Goal: Browse casually: Explore the website without a specific task or goal

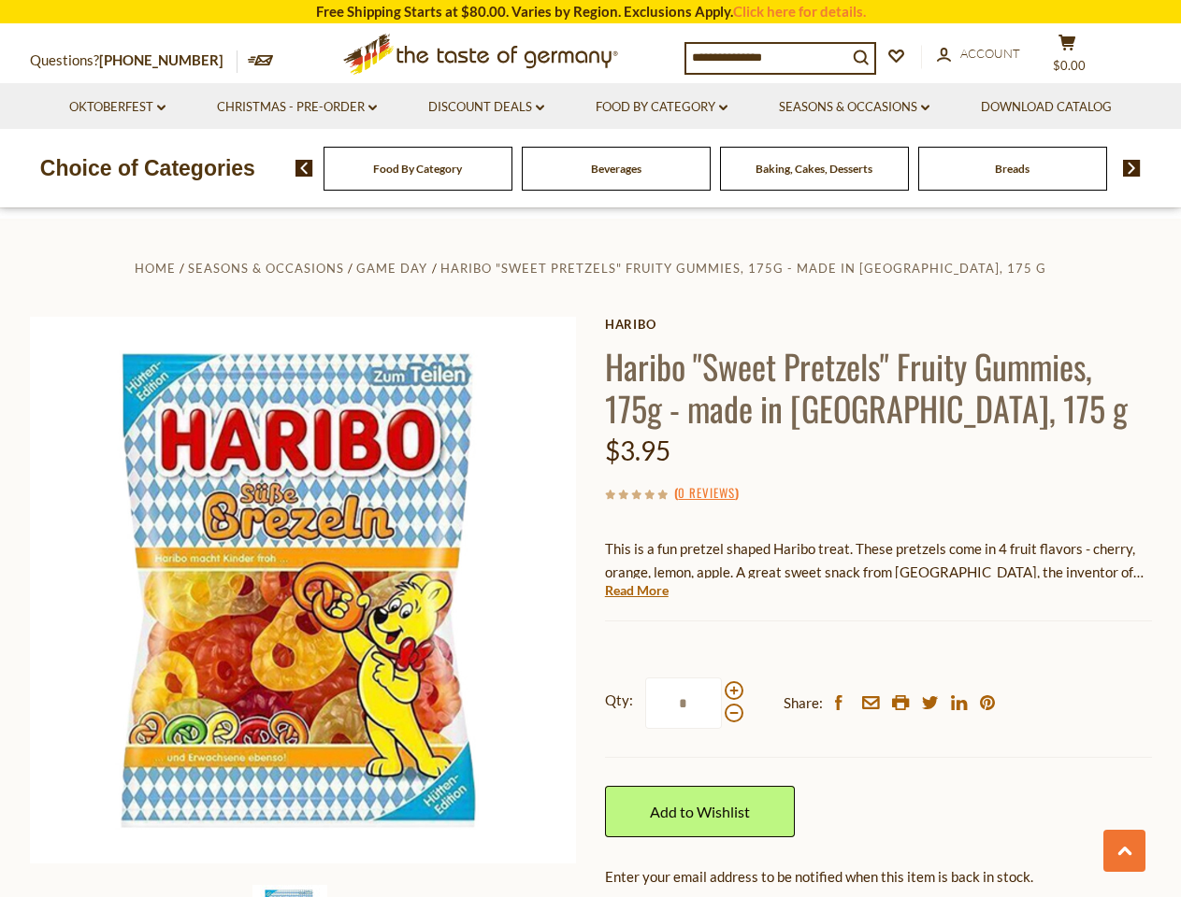
scroll to position [2354, 0]
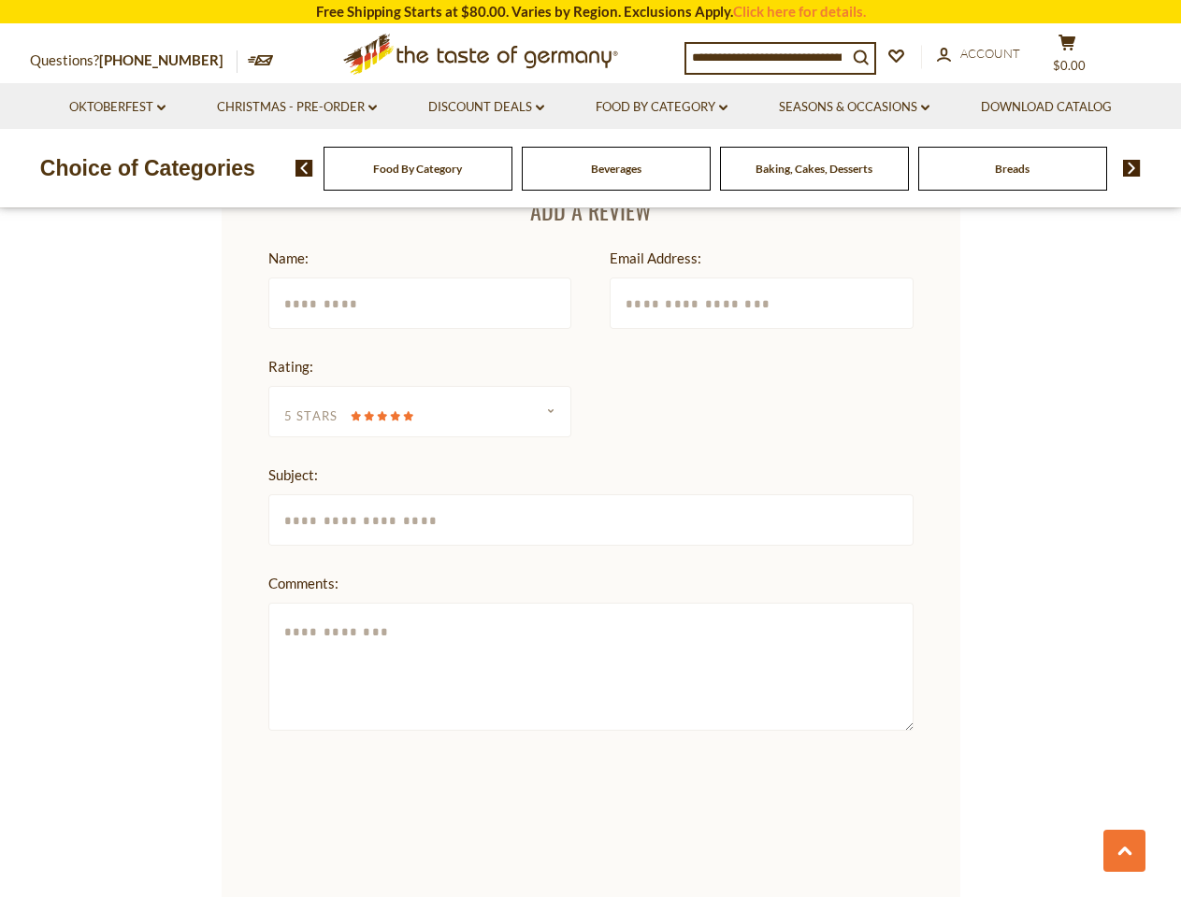
click at [590, 449] on form "**********" at bounding box center [590, 766] width 645 height 1039
click at [1079, 58] on span "$0.00" at bounding box center [1069, 65] width 33 height 15
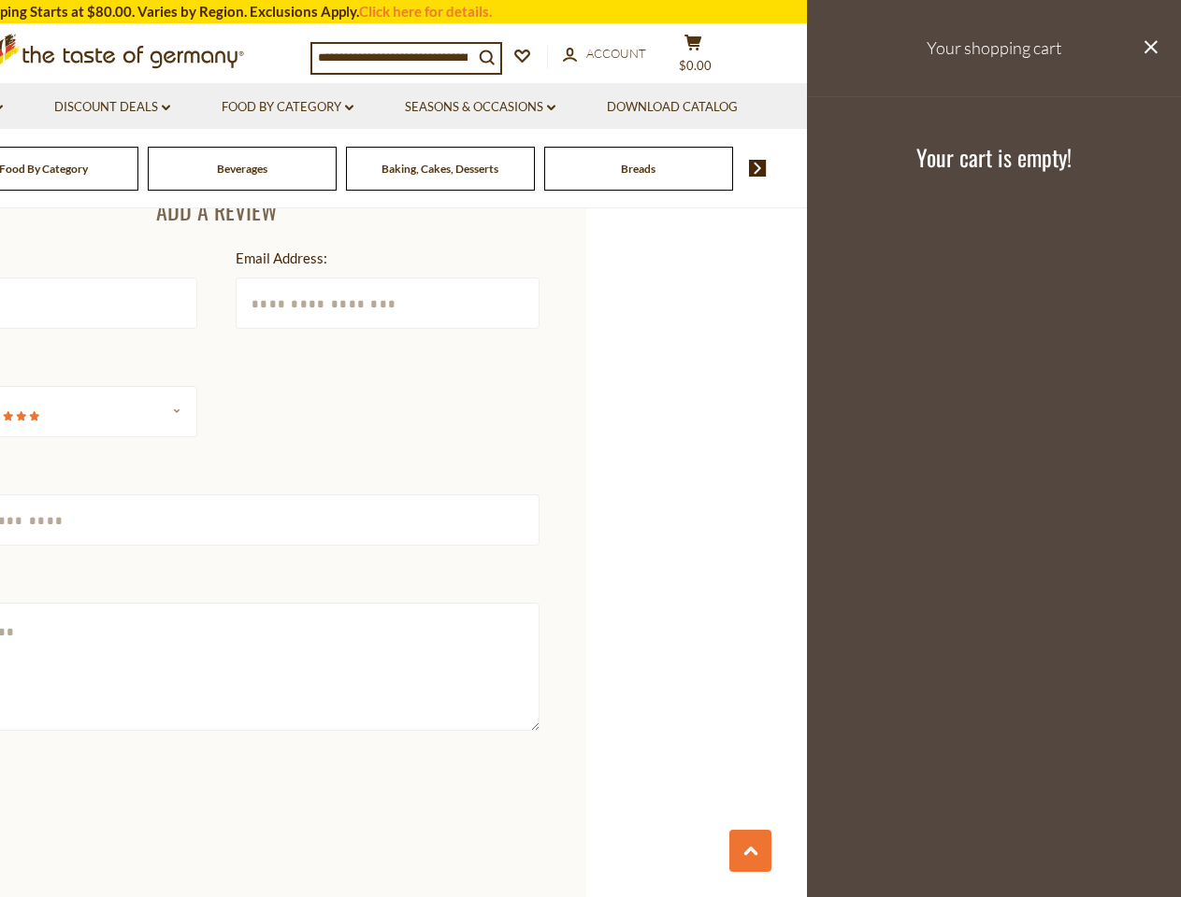
click at [485, 107] on link "Seasons & Occasions dropdown_arrow" at bounding box center [480, 107] width 150 height 21
click at [663, 107] on link "Download Catalog" at bounding box center [672, 107] width 131 height 21
click at [857, 107] on footer "Your cart is empty!" at bounding box center [994, 156] width 374 height 121
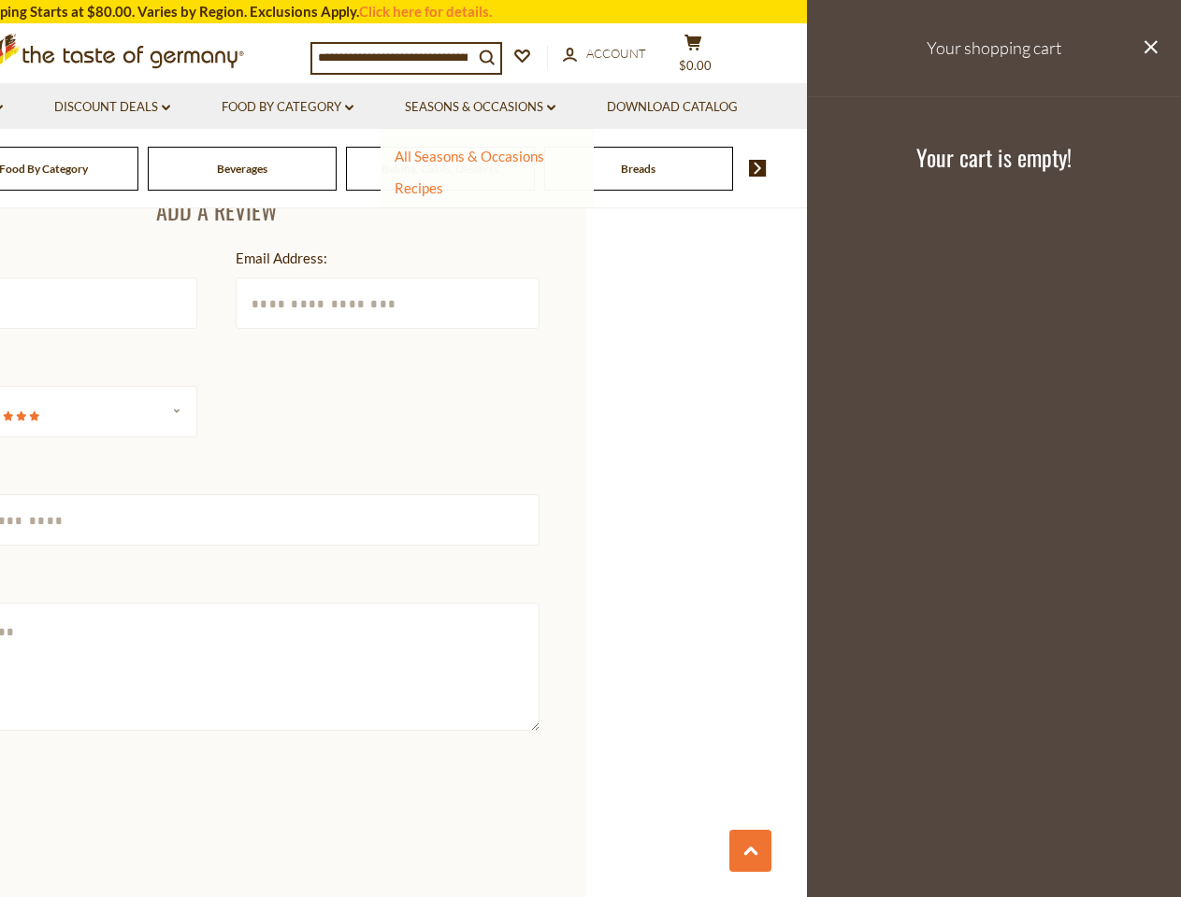
click at [138, 168] on div "Breads" at bounding box center [44, 169] width 189 height 44
click at [138, 168] on div "Beverages" at bounding box center [44, 169] width 189 height 44
click at [1125, 168] on h3 "Your cart is empty!" at bounding box center [993, 157] width 327 height 28
click at [216, 896] on html "star arrow-up arrow-left arrow-right close arrow-down search check-mark plus mi…" at bounding box center [590, 457] width 1181 height 5623
